Goal: Task Accomplishment & Management: Manage account settings

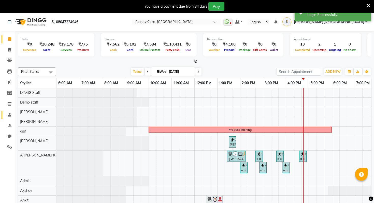
click at [6, 117] on span at bounding box center [9, 115] width 9 height 6
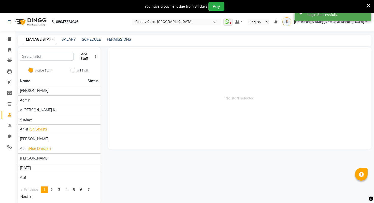
click at [83, 57] on button "Add Staff" at bounding box center [84, 56] width 17 height 13
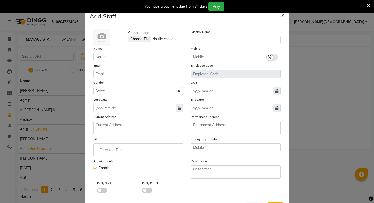
click at [283, 15] on span "×" at bounding box center [283, 15] width 4 height 8
checkbox input "false"
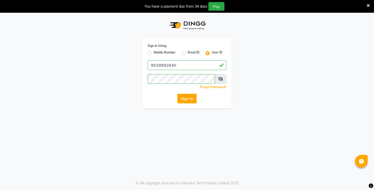
click at [188, 56] on label "Email ID" at bounding box center [194, 53] width 12 height 6
click at [188, 53] on input "Email ID" at bounding box center [189, 51] width 3 height 3
radio input "true"
radio input "false"
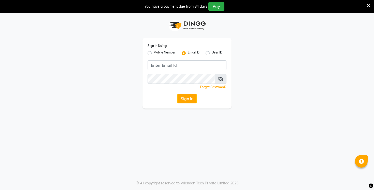
click at [188, 56] on label "Email ID" at bounding box center [194, 53] width 12 height 6
click at [188, 53] on input "Email ID" at bounding box center [189, 51] width 3 height 3
click at [205, 51] on div "User ID" at bounding box center [213, 53] width 17 height 6
click at [212, 53] on label "User ID" at bounding box center [217, 53] width 11 height 6
click at [212, 53] on input "User ID" at bounding box center [213, 51] width 3 height 3
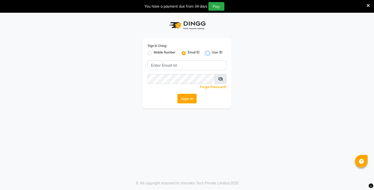
radio input "true"
radio input "false"
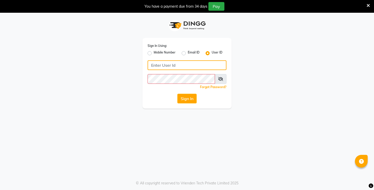
click at [165, 62] on input "Username" at bounding box center [186, 65] width 79 height 10
type input "salondushons"
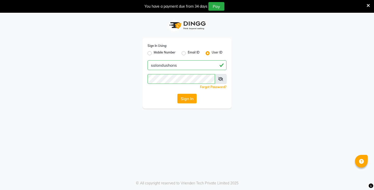
click at [164, 105] on div "Sign In Using: Mobile Number Email ID User ID salondushons Remember me Forgot P…" at bounding box center [186, 73] width 89 height 70
click at [187, 100] on button "Sign In" at bounding box center [186, 99] width 19 height 10
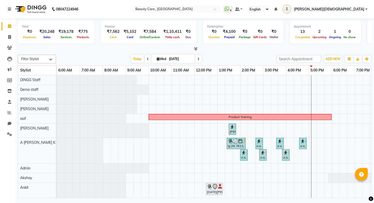
click at [360, 8] on span "[PERSON_NAME][DEMOGRAPHIC_DATA]" at bounding box center [329, 9] width 70 height 5
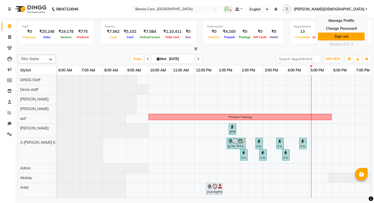
click at [338, 36] on link "Sign out" at bounding box center [341, 37] width 47 height 8
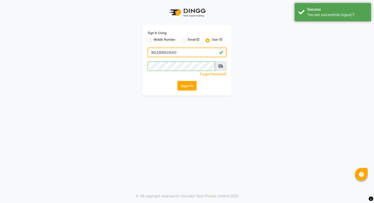
click at [171, 52] on input "9028992840" at bounding box center [186, 53] width 79 height 10
type input "salon"
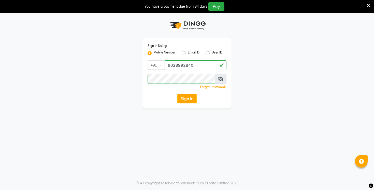
scroll to position [13, 0]
